Goal: Check status

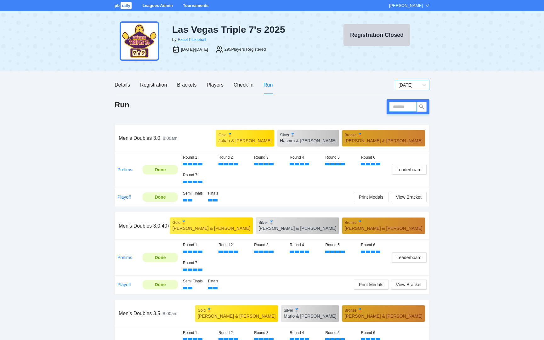
click at [407, 86] on span "[DATE]" at bounding box center [412, 84] width 27 height 9
click at [405, 100] on div "[DATE]" at bounding box center [412, 97] width 27 height 7
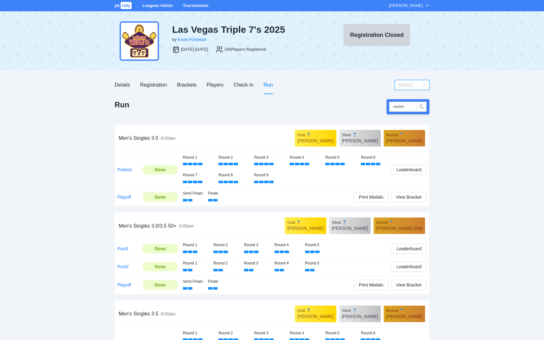
click at [414, 85] on span "[DATE]" at bounding box center [412, 84] width 27 height 9
click at [409, 106] on div "[DATE]" at bounding box center [412, 107] width 27 height 7
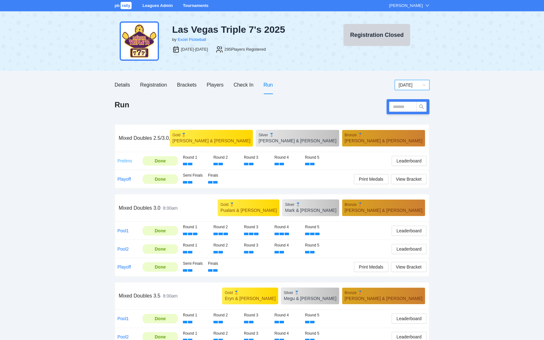
click at [122, 163] on link "Prelims" at bounding box center [125, 160] width 15 height 5
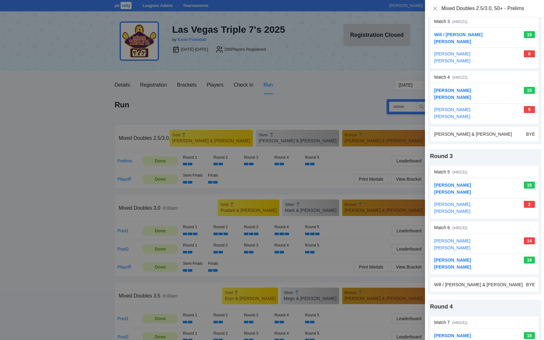
scroll to position [187, 0]
click at [437, 9] on icon "close" at bounding box center [435, 8] width 5 height 5
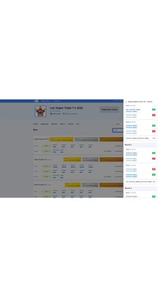
scroll to position [0, 0]
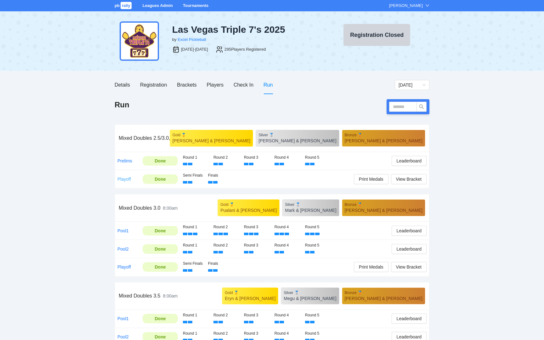
click at [127, 181] on link "Playoff" at bounding box center [125, 179] width 14 height 5
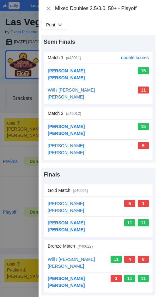
scroll to position [1, 0]
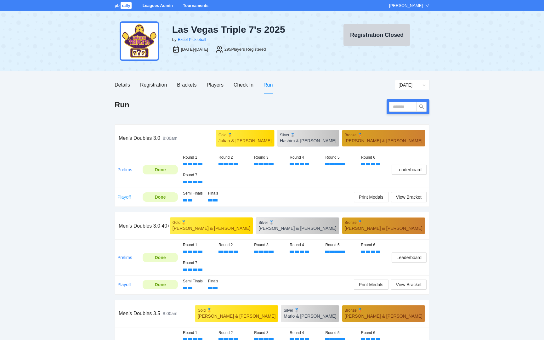
click at [125, 197] on link "Playoff" at bounding box center [125, 197] width 14 height 5
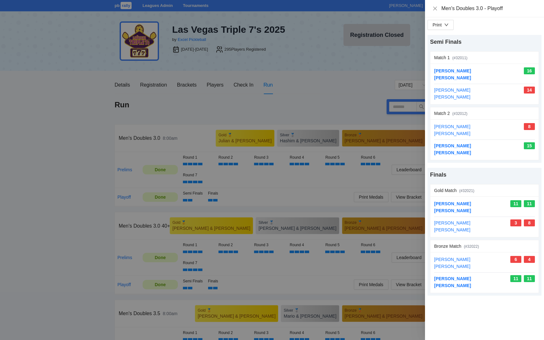
click at [432, 10] on div "Men's Doubles 3.0 - Playoff" at bounding box center [484, 8] width 119 height 17
click at [435, 9] on icon "close" at bounding box center [436, 8] width 4 height 4
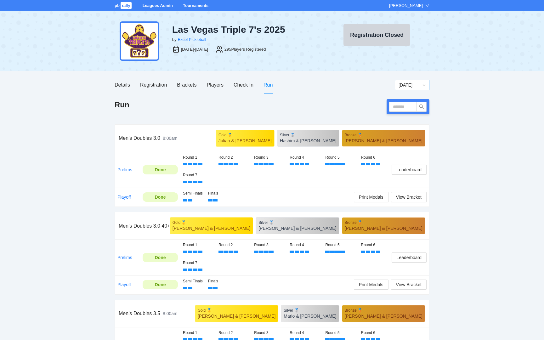
click at [417, 87] on span "[DATE]" at bounding box center [412, 84] width 27 height 9
click at [412, 106] on div "[DATE]" at bounding box center [412, 107] width 27 height 7
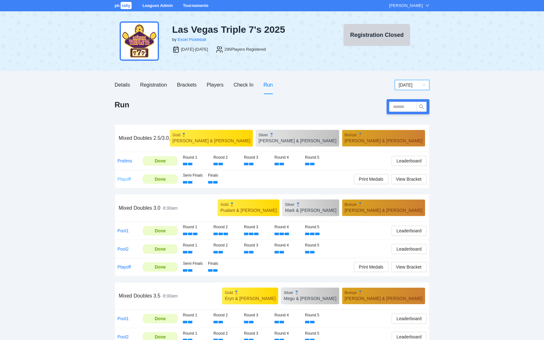
click at [123, 179] on link "Playoff" at bounding box center [125, 179] width 14 height 5
